Goal: Information Seeking & Learning: Learn about a topic

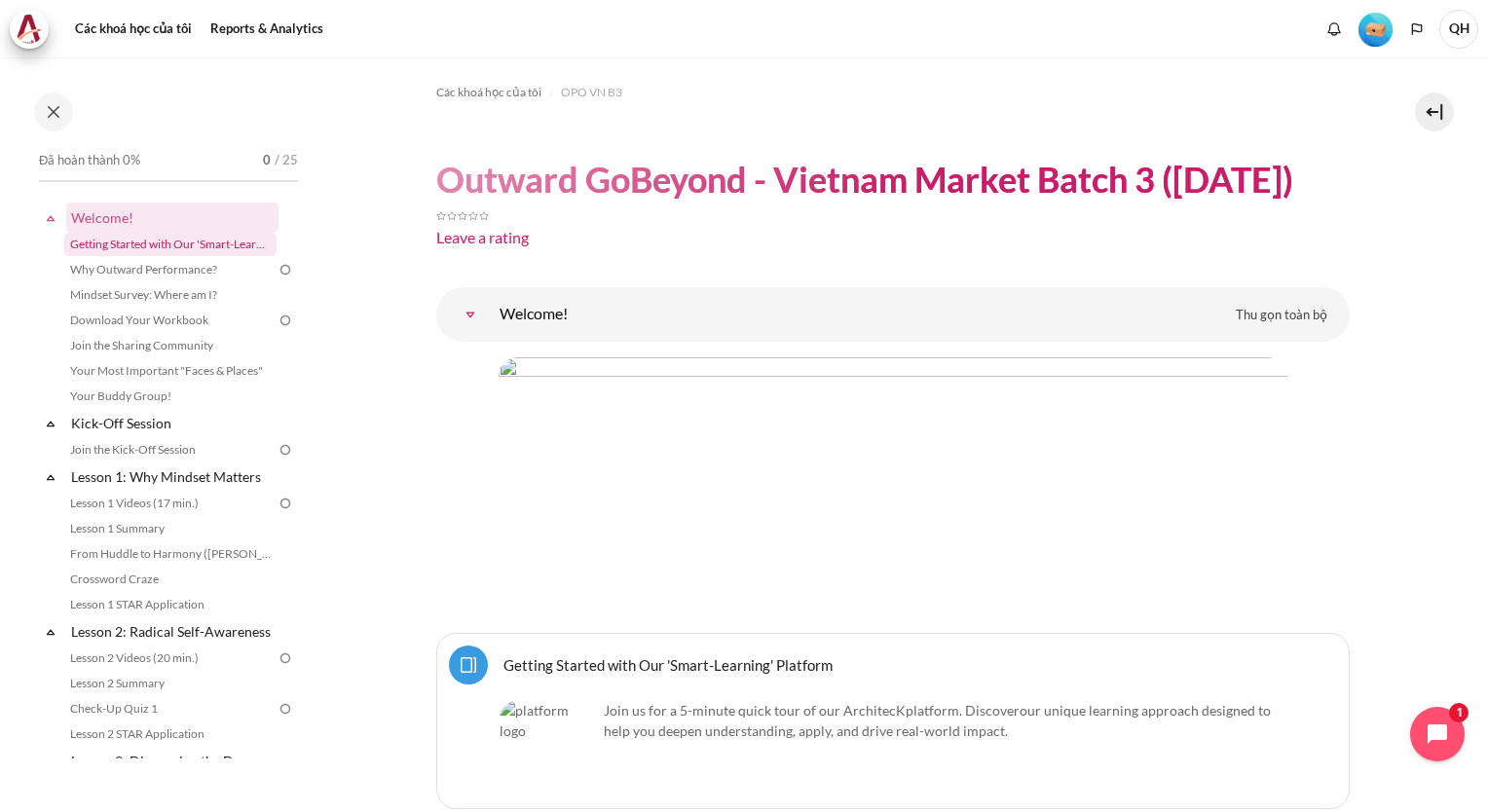
click at [130, 245] on link "Getting Started with Our 'Smart-Learning' Platform" at bounding box center [170, 244] width 212 height 24
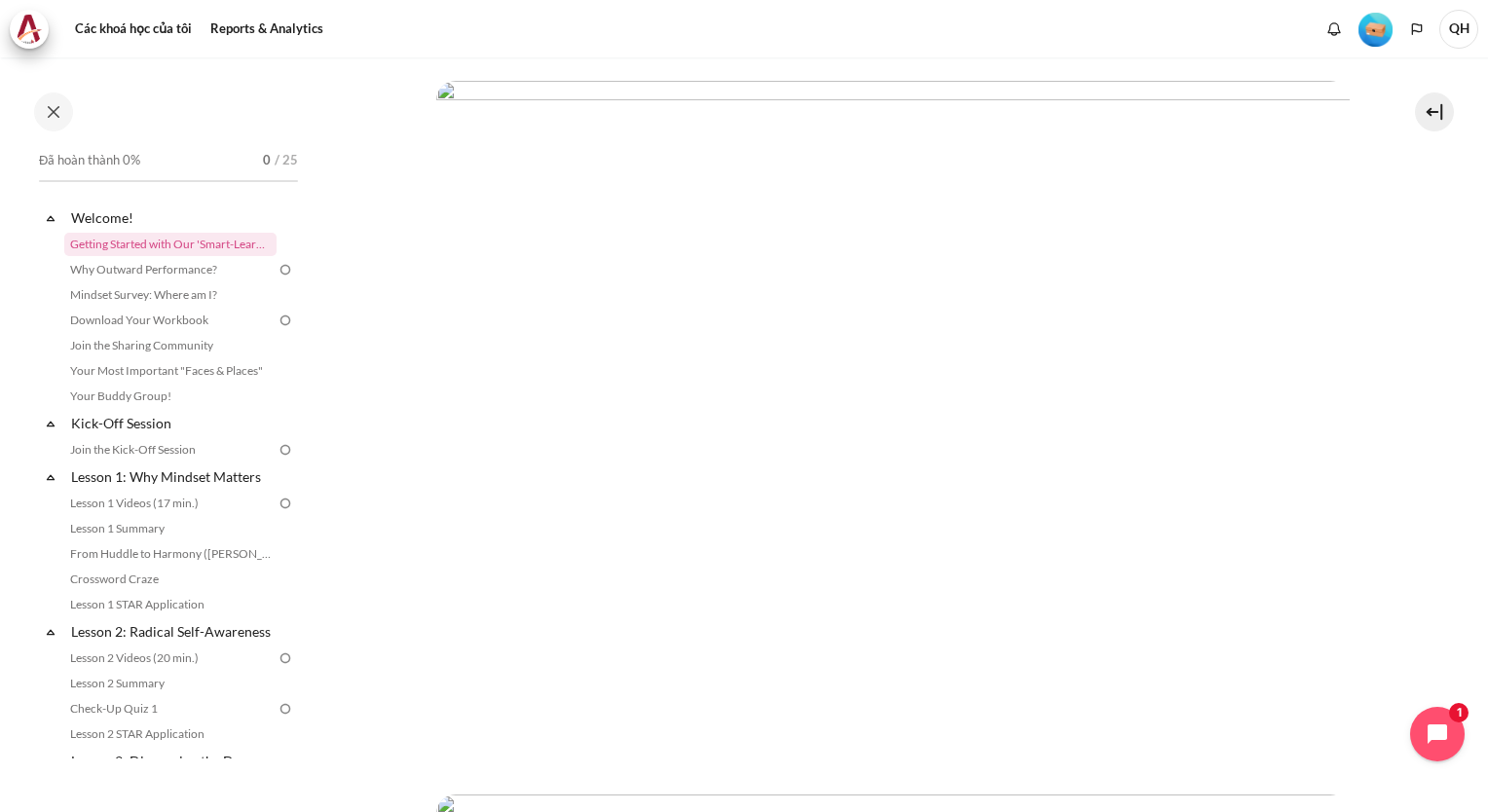
scroll to position [194, 0]
click at [1421, 29] on icon "Languages" at bounding box center [1417, 29] width 16 height 16
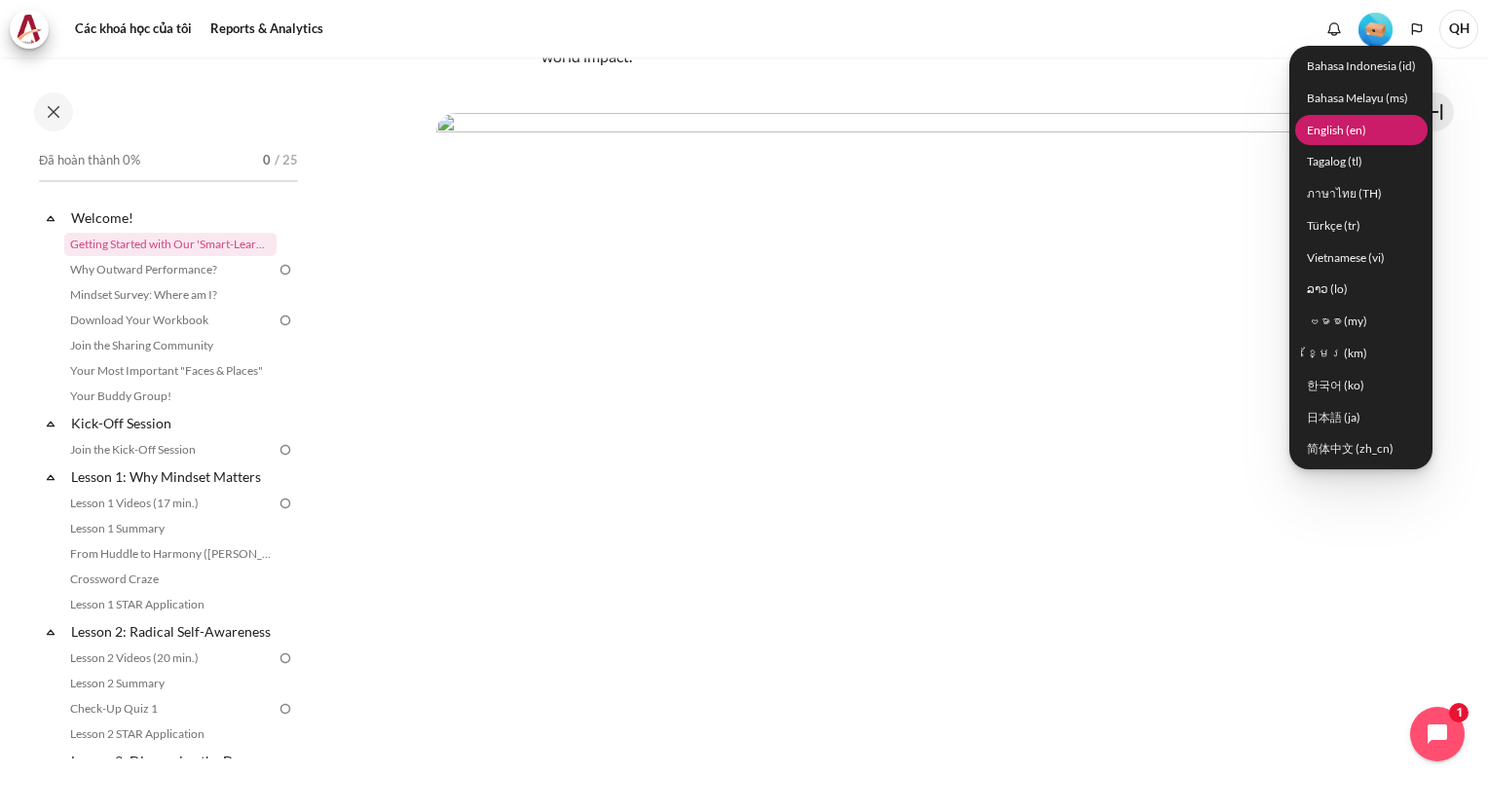
click at [1353, 135] on link "English ‎(en)‎" at bounding box center [1361, 130] width 133 height 30
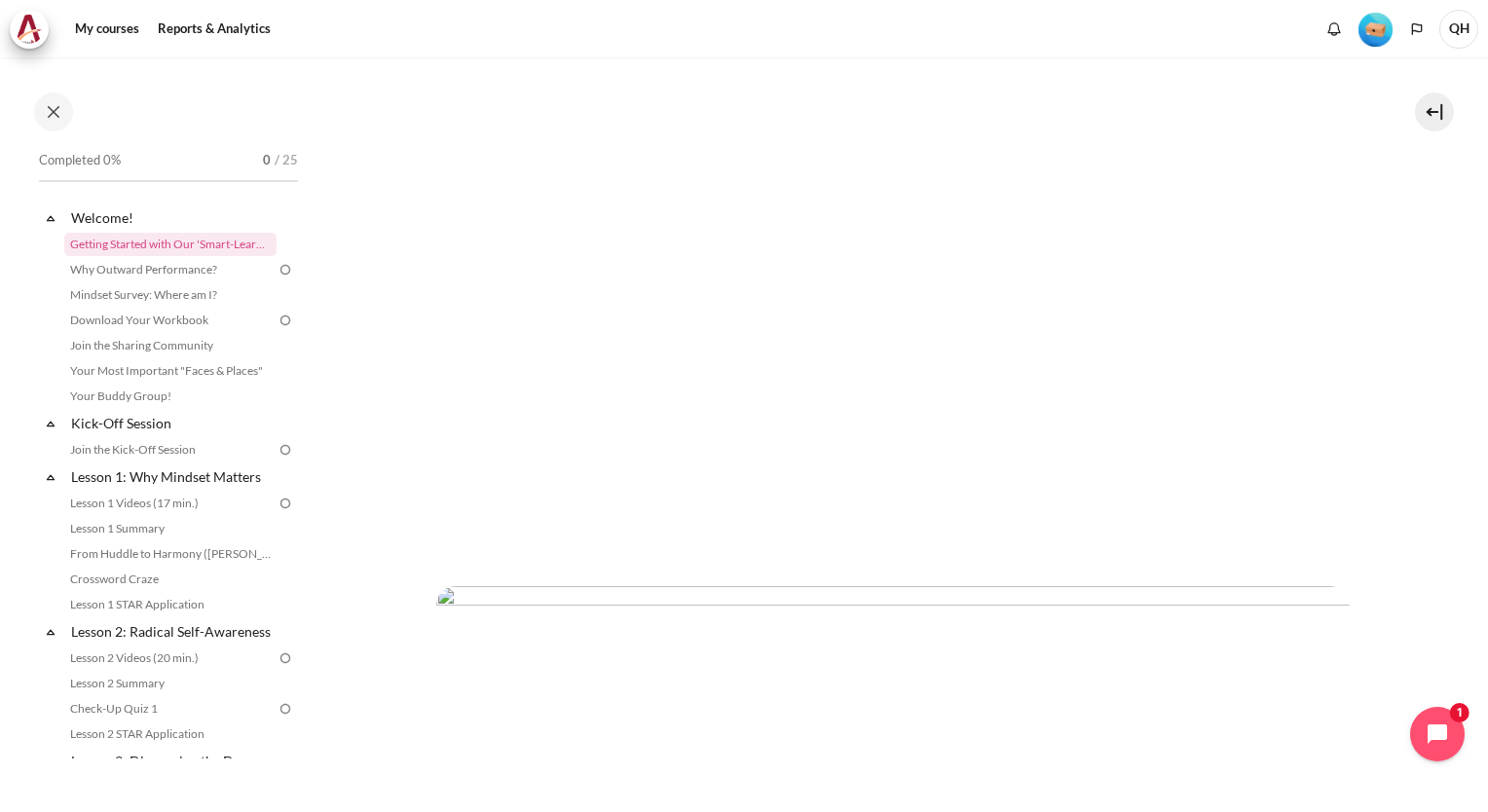
scroll to position [194, 0]
click at [145, 269] on link "Why Outward Performance?" at bounding box center [170, 270] width 212 height 24
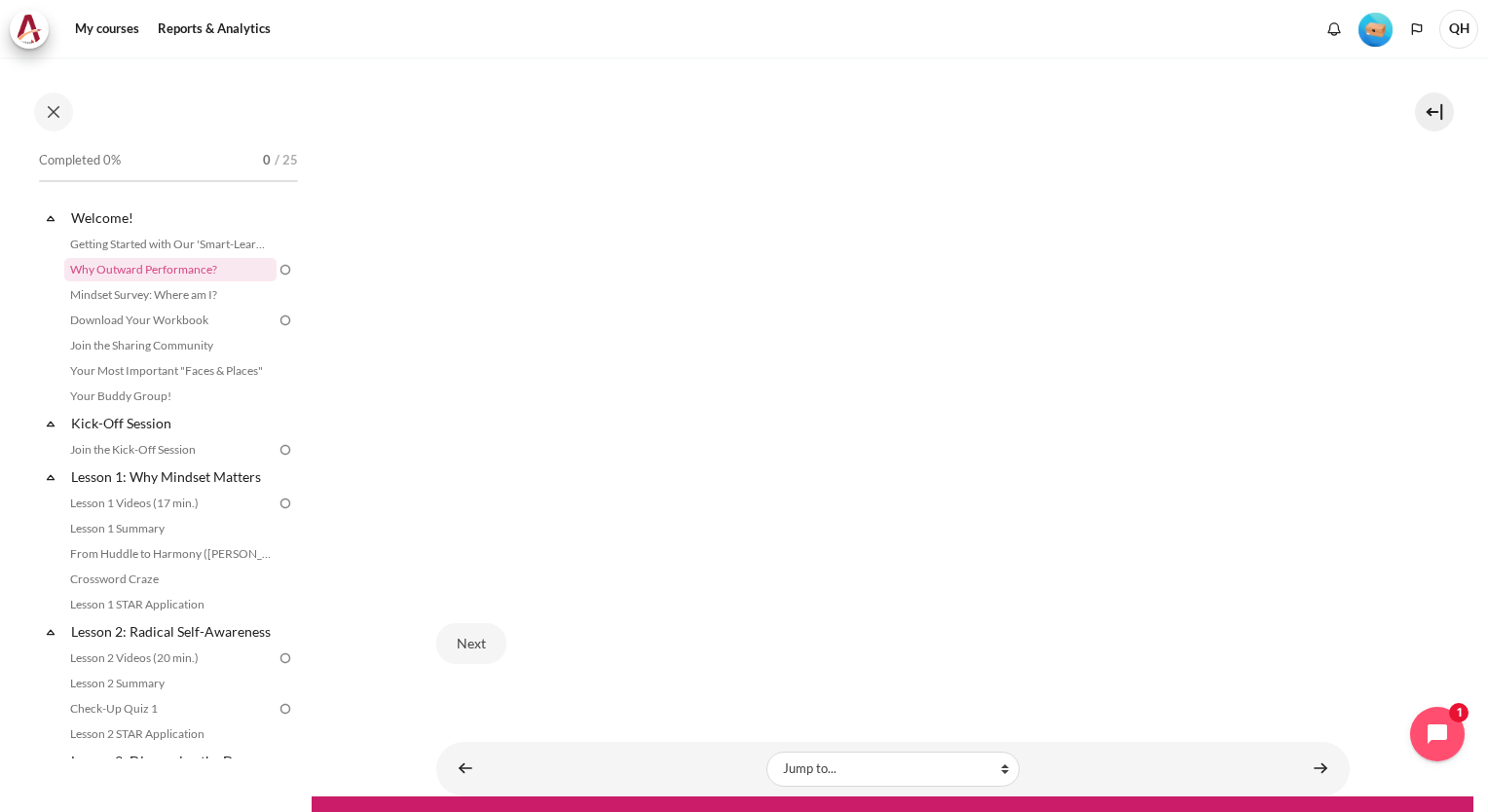
scroll to position [513, 0]
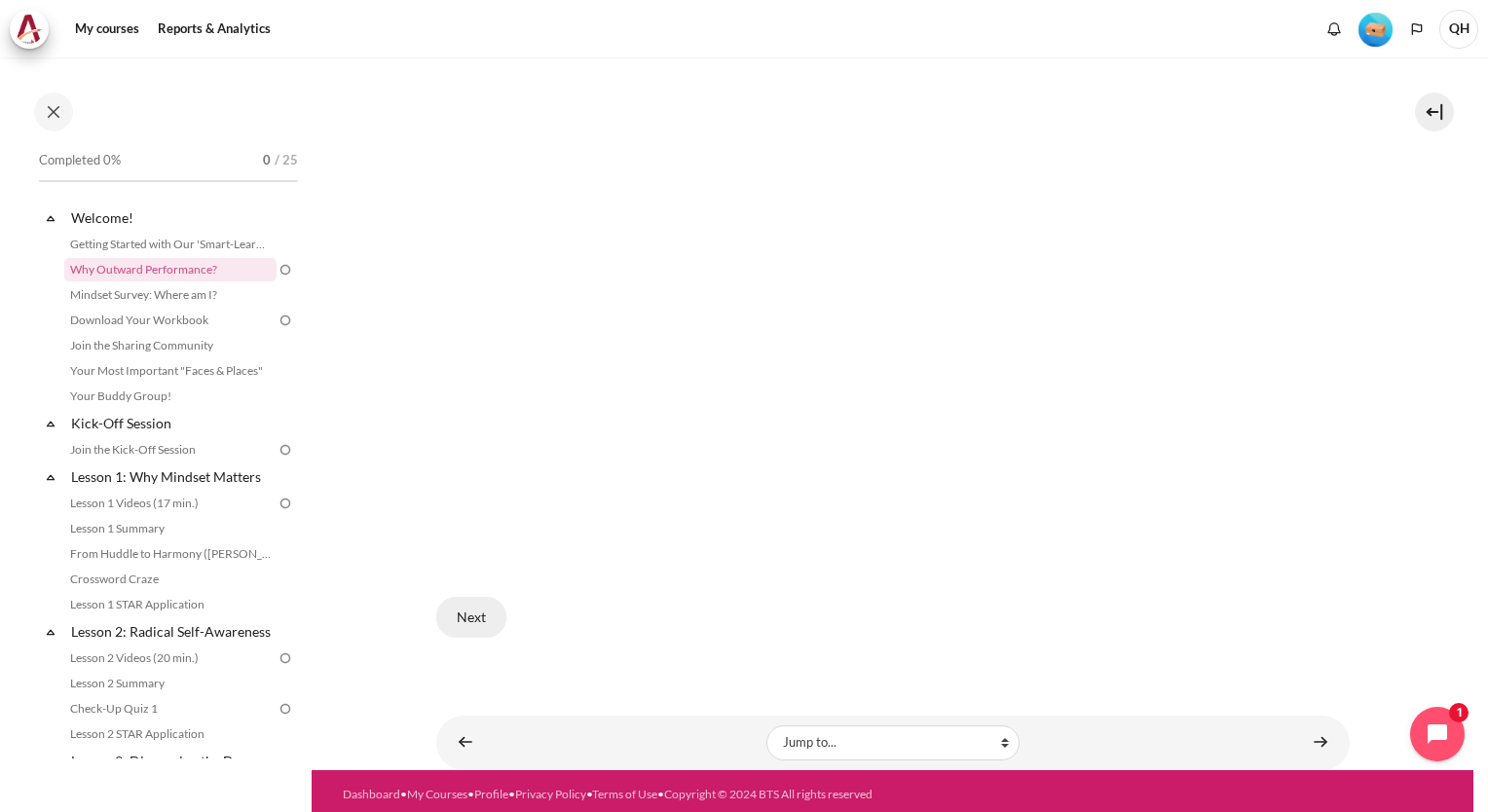
click at [471, 613] on button "Next" at bounding box center [470, 618] width 70 height 41
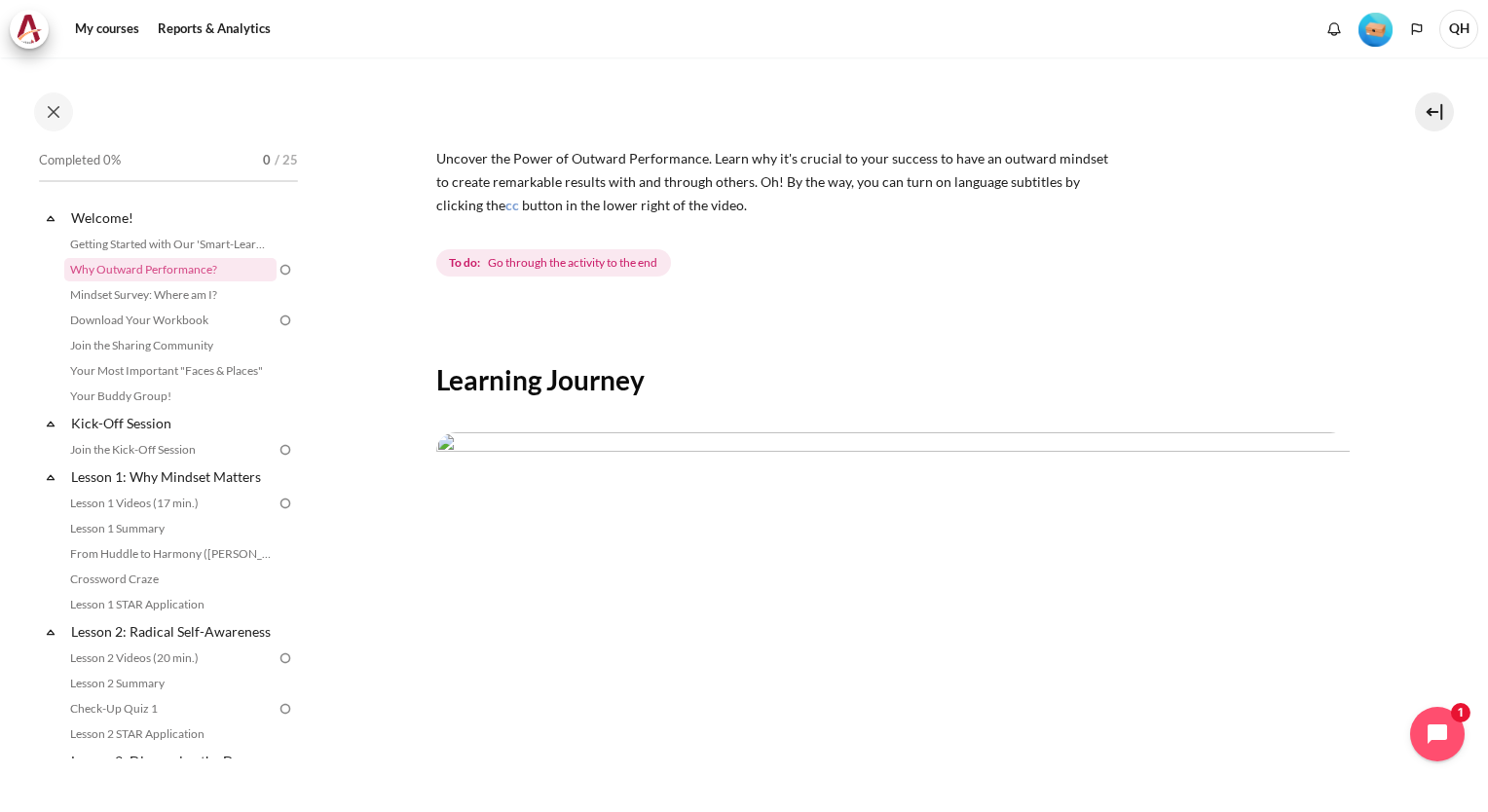
scroll to position [162, 0]
click at [166, 294] on link "Mindset Survey: Where am I?" at bounding box center [170, 296] width 212 height 24
